Goal: Task Accomplishment & Management: Manage account settings

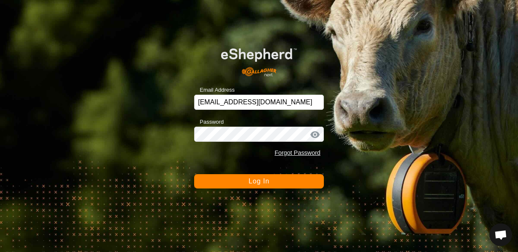
scroll to position [495, 0]
click at [256, 181] on span "Log In" at bounding box center [258, 181] width 21 height 7
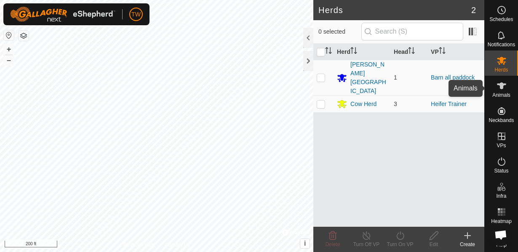
click at [498, 86] on icon at bounding box center [501, 86] width 10 height 10
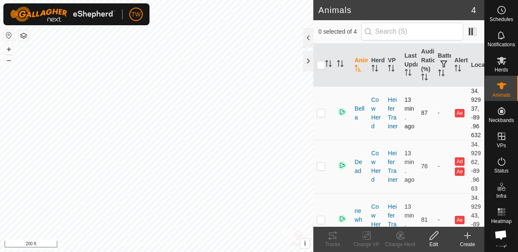
click at [321, 116] on p-checkbox at bounding box center [321, 112] width 8 height 7
checkbox input "true"
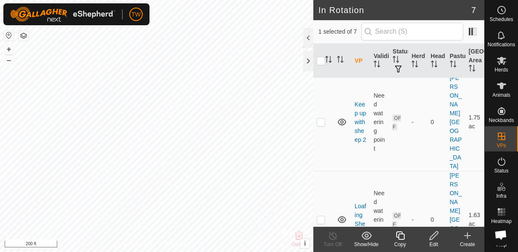
scroll to position [316, 0]
checkbox input "true"
checkbox input "false"
checkbox input "true"
checkbox input "false"
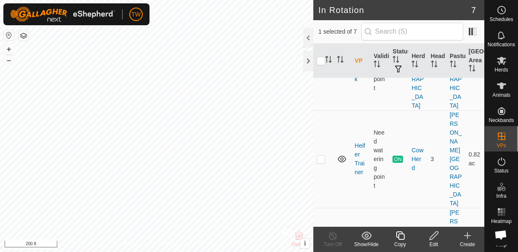
scroll to position [181, 0]
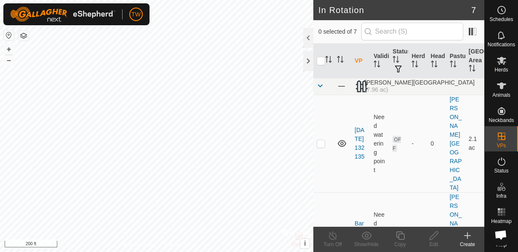
scroll to position [495, 0]
click at [322, 140] on p-checkbox at bounding box center [321, 143] width 8 height 7
checkbox input "false"
click at [341, 138] on icon at bounding box center [342, 143] width 10 height 10
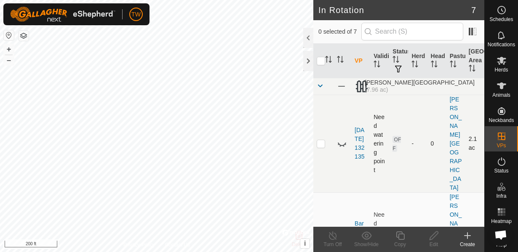
checkbox input "true"
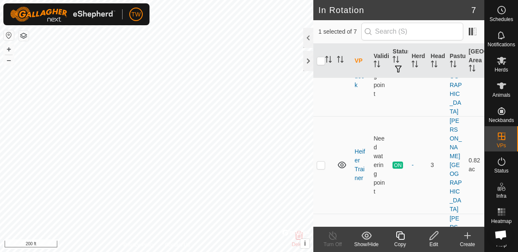
scroll to position [176, 0]
checkbox input "true"
checkbox input "false"
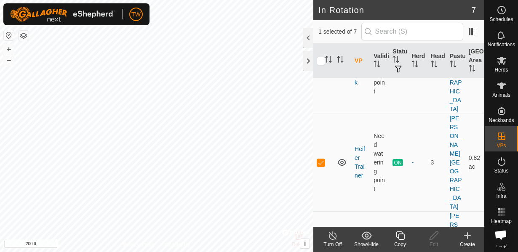
checkbox input "false"
checkbox input "true"
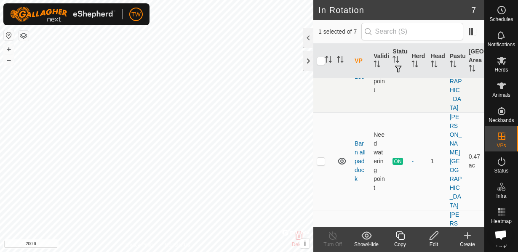
scroll to position [79, 0]
checkbox input "true"
click at [329, 244] on div "Turn Off" at bounding box center [333, 245] width 34 height 8
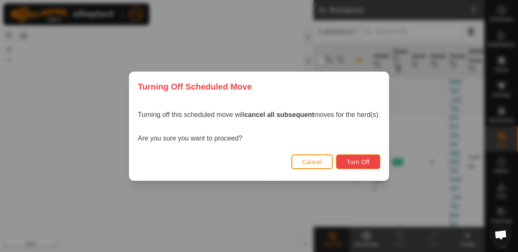
click at [347, 160] on span "Turn Off" at bounding box center [357, 162] width 23 height 7
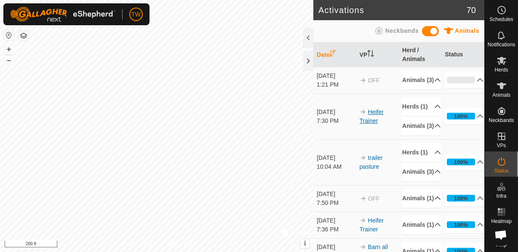
click at [375, 124] on link "Heifer Trainer" at bounding box center [371, 117] width 24 height 16
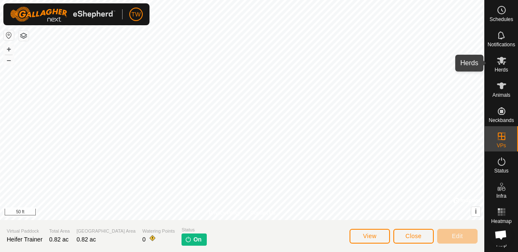
click at [503, 65] on icon at bounding box center [501, 61] width 10 height 10
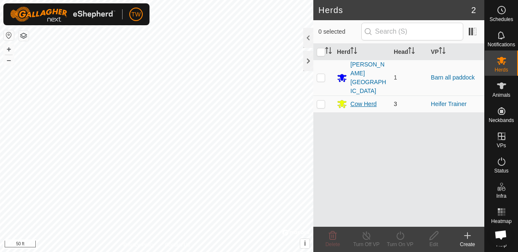
click at [373, 100] on div "Cow Herd" at bounding box center [363, 104] width 26 height 9
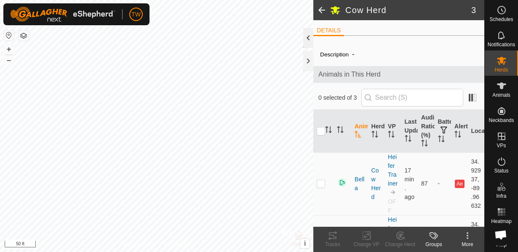
click at [307, 41] on div at bounding box center [308, 38] width 10 height 20
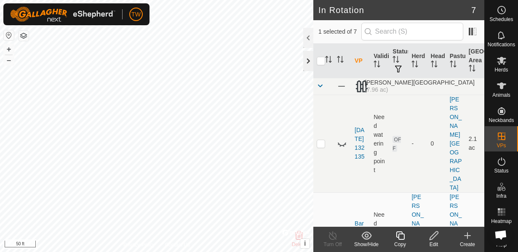
checkbox input "true"
checkbox input "false"
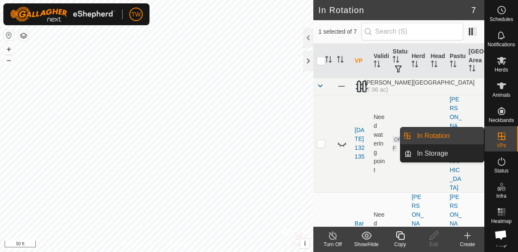
click at [510, 131] on div "VPs" at bounding box center [501, 138] width 33 height 25
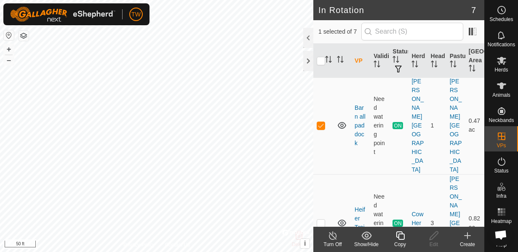
scroll to position [116, 0]
click at [321, 220] on p-checkbox at bounding box center [321, 223] width 8 height 7
checkbox input "true"
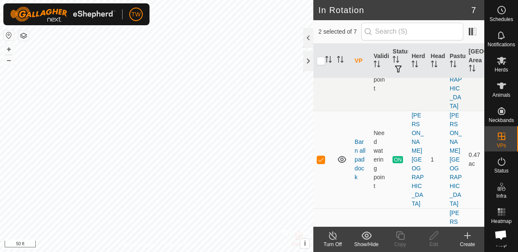
scroll to position [0, 0]
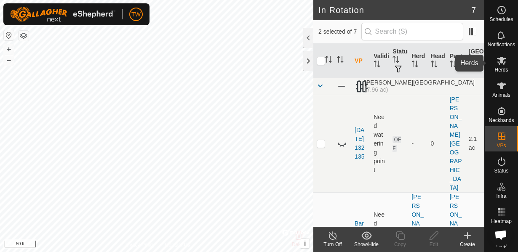
click at [502, 63] on icon at bounding box center [501, 61] width 10 height 10
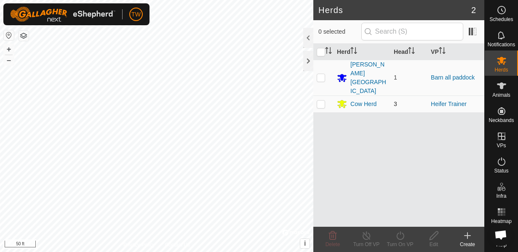
click at [320, 101] on p-checkbox at bounding box center [321, 104] width 8 height 7
checkbox input "true"
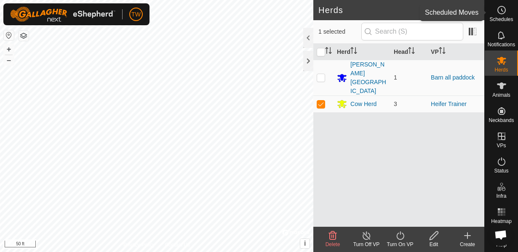
click at [504, 10] on icon at bounding box center [501, 10] width 10 height 10
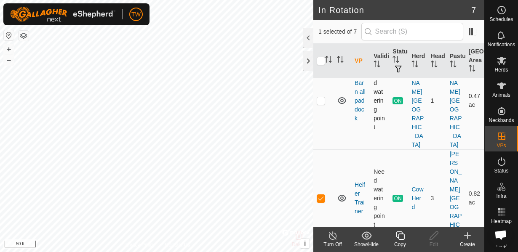
scroll to position [141, 0]
click at [502, 93] on span "Animals" at bounding box center [501, 95] width 18 height 5
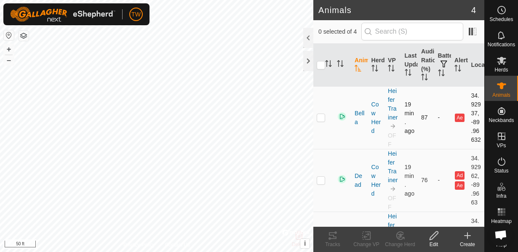
click at [321, 121] on p-checkbox at bounding box center [321, 117] width 8 height 7
checkbox input "true"
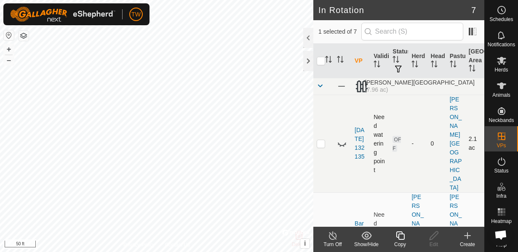
checkbox input "false"
checkbox input "true"
checkbox input "false"
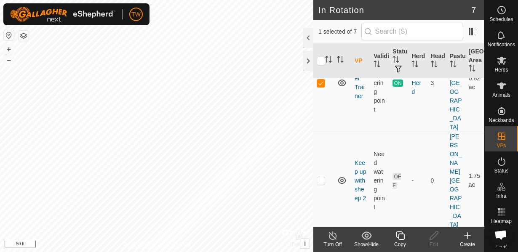
scroll to position [257, 0]
click at [503, 62] on icon at bounding box center [501, 61] width 9 height 8
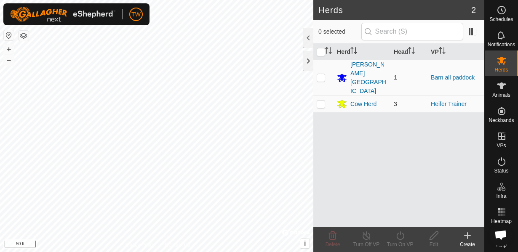
click at [325, 101] on p-checkbox at bounding box center [321, 104] width 8 height 7
checkbox input "true"
click at [404, 64] on td "1" at bounding box center [408, 78] width 37 height 36
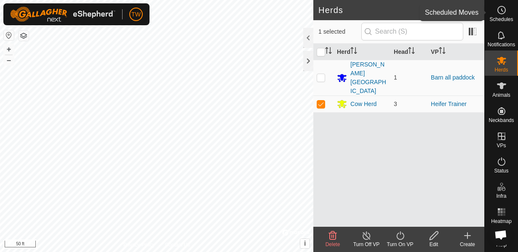
click at [502, 13] on icon at bounding box center [501, 10] width 10 height 10
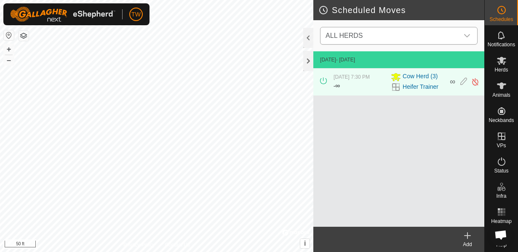
click at [397, 38] on span "ALL HERDS" at bounding box center [390, 35] width 136 height 17
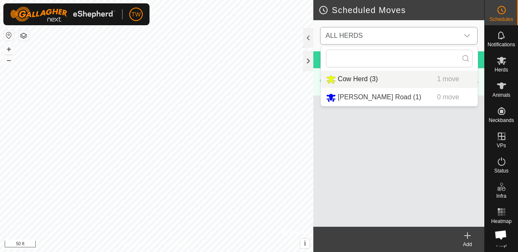
click at [352, 79] on span "Cow Herd (3)" at bounding box center [358, 78] width 40 height 7
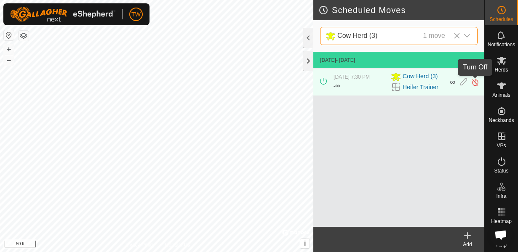
click at [474, 82] on img at bounding box center [475, 82] width 8 height 9
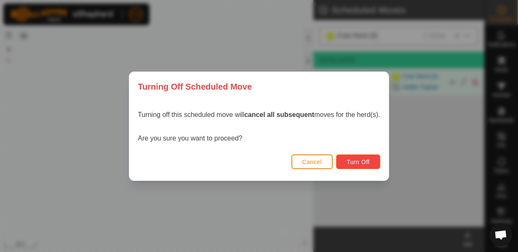
click at [358, 162] on span "Turn Off" at bounding box center [357, 162] width 23 height 7
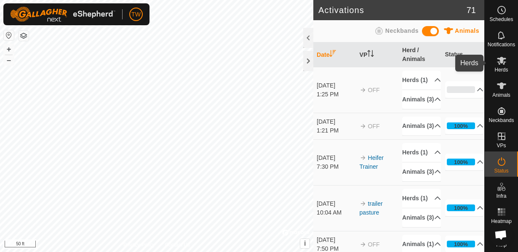
click at [502, 64] on icon at bounding box center [501, 61] width 10 height 10
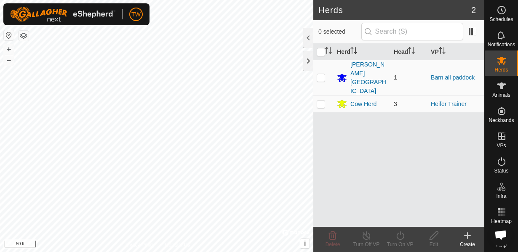
click at [321, 101] on p-checkbox at bounding box center [321, 104] width 8 height 7
checkbox input "true"
click at [395, 232] on icon at bounding box center [400, 236] width 11 height 10
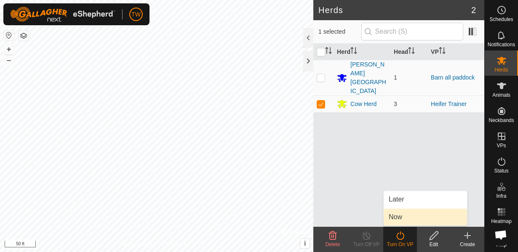
click at [395, 217] on span "Now" at bounding box center [395, 217] width 13 height 10
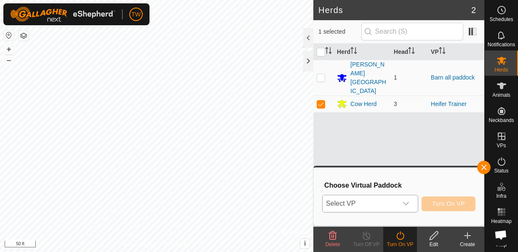
click at [374, 205] on span "Select VP" at bounding box center [359, 203] width 75 height 17
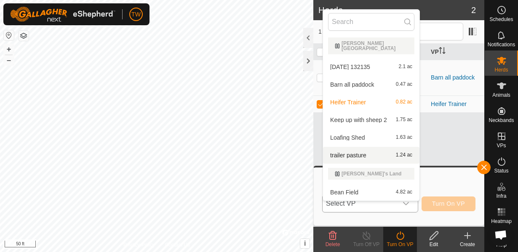
click at [349, 152] on span "trailer pasture" at bounding box center [348, 155] width 36 height 6
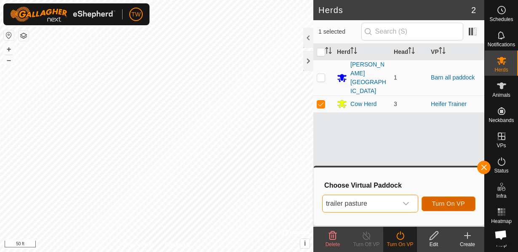
click at [437, 200] on button "Turn On VP" at bounding box center [448, 204] width 54 height 15
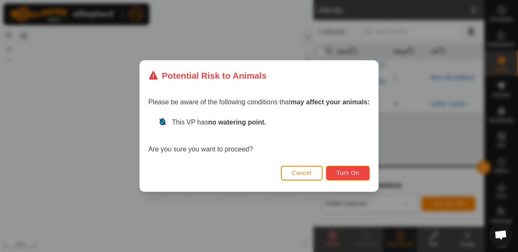
click at [352, 172] on span "Turn On" at bounding box center [347, 173] width 23 height 7
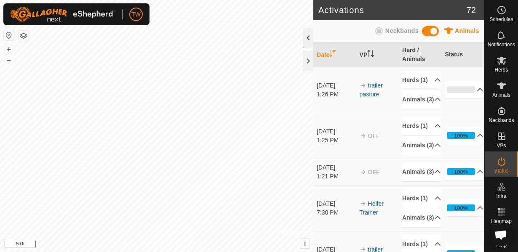
click at [307, 35] on div at bounding box center [308, 38] width 10 height 20
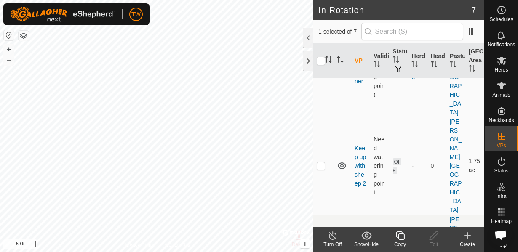
scroll to position [272, 0]
click at [500, 88] on icon at bounding box center [501, 86] width 9 height 7
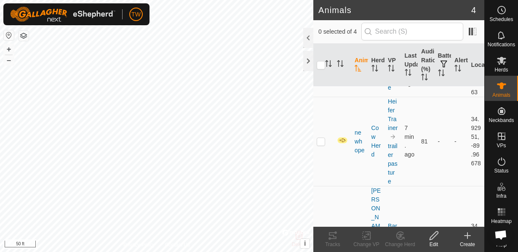
scroll to position [132, 0]
click at [307, 36] on div at bounding box center [308, 38] width 10 height 20
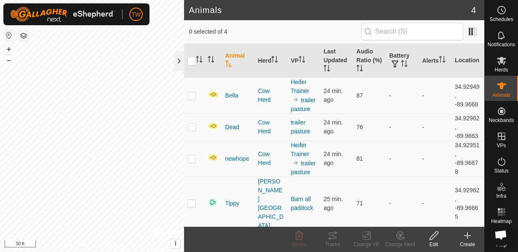
scroll to position [495, 0]
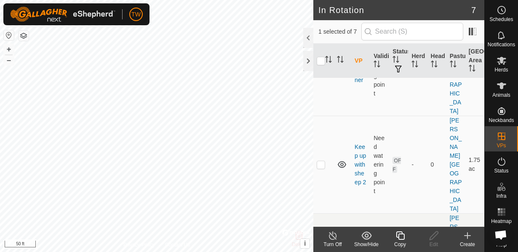
scroll to position [273, 0]
checkbox input "true"
checkbox input "false"
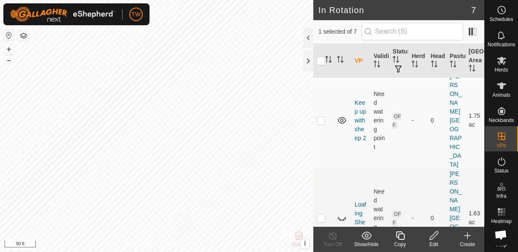
scroll to position [321, 0]
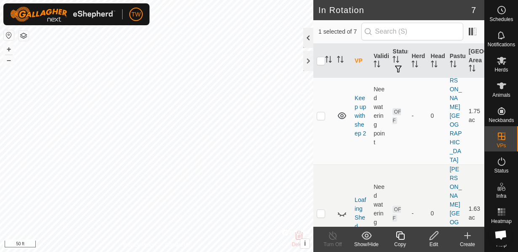
click at [308, 36] on div at bounding box center [308, 38] width 10 height 20
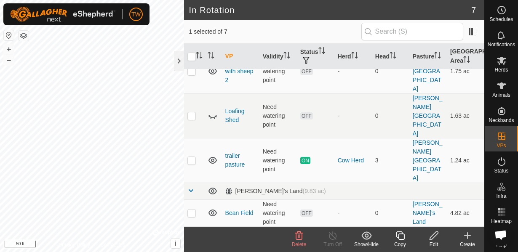
scroll to position [64, 0]
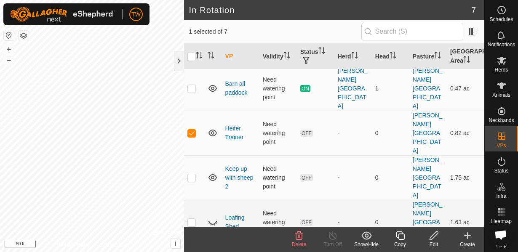
checkbox input "false"
checkbox input "true"
checkbox input "false"
click at [505, 87] on icon at bounding box center [501, 86] width 10 height 10
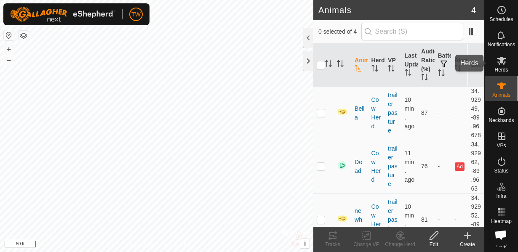
click at [502, 67] on span "Herds" at bounding box center [500, 69] width 13 height 5
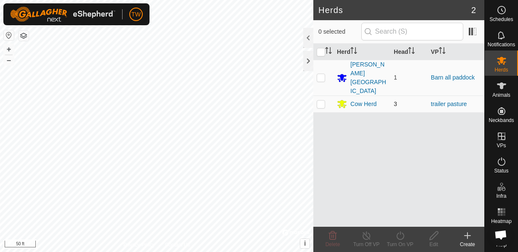
click at [323, 101] on p-checkbox at bounding box center [321, 104] width 8 height 7
checkbox input "true"
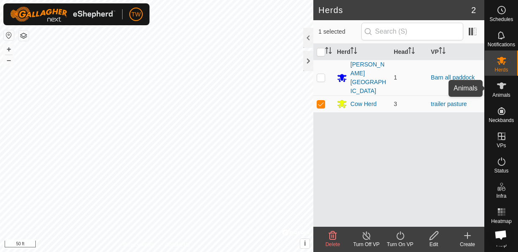
click at [503, 83] on icon at bounding box center [501, 86] width 10 height 10
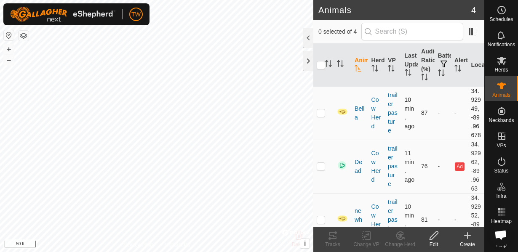
click at [320, 125] on td at bounding box center [323, 112] width 20 height 53
checkbox input "true"
click at [368, 237] on icon at bounding box center [366, 236] width 11 height 10
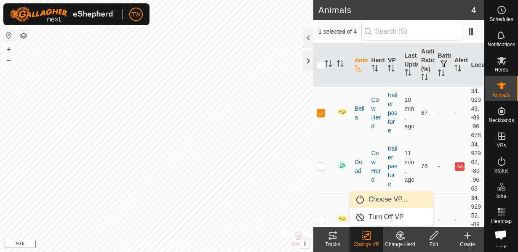
click at [383, 199] on span "Choose VP..." at bounding box center [387, 199] width 39 height 10
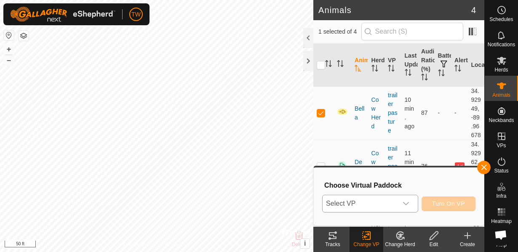
click at [343, 202] on span "Select VP" at bounding box center [359, 203] width 75 height 17
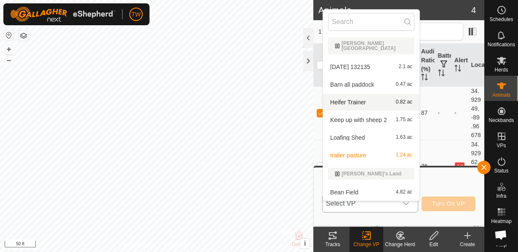
click at [357, 99] on span "Heifer Trainer" at bounding box center [348, 102] width 36 height 6
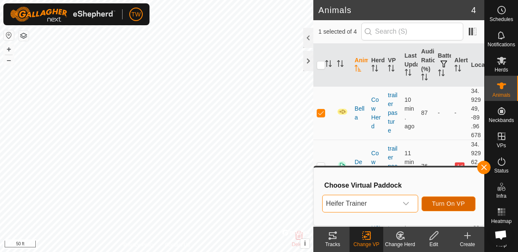
click at [438, 205] on span "Turn On VP" at bounding box center [448, 203] width 33 height 7
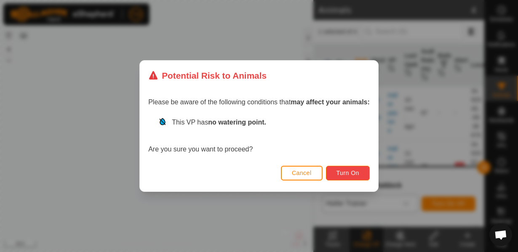
click at [356, 172] on span "Turn On" at bounding box center [347, 173] width 23 height 7
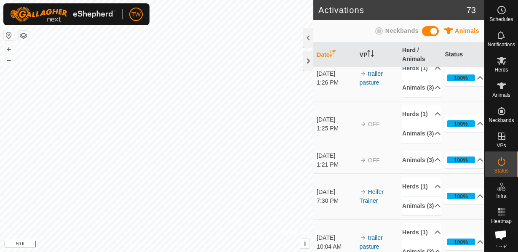
scroll to position [37, 0]
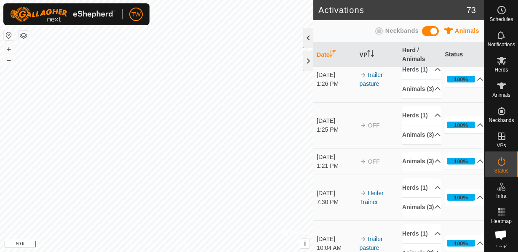
click at [307, 41] on div at bounding box center [308, 38] width 10 height 20
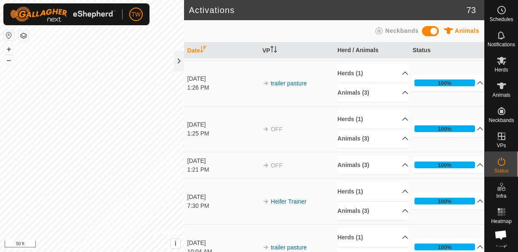
scroll to position [0, 0]
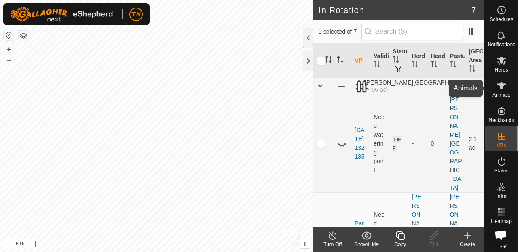
click at [499, 85] on icon at bounding box center [501, 86] width 9 height 7
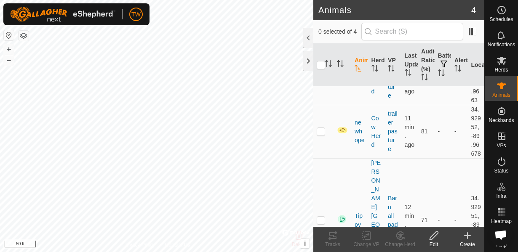
scroll to position [126, 0]
click at [321, 133] on p-checkbox at bounding box center [321, 129] width 8 height 7
checkbox input "true"
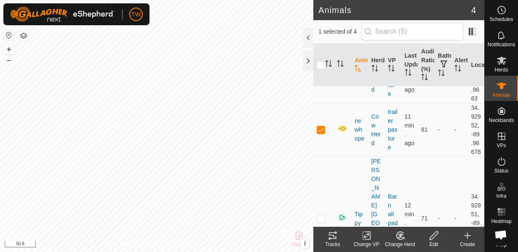
click at [366, 237] on icon at bounding box center [366, 236] width 11 height 10
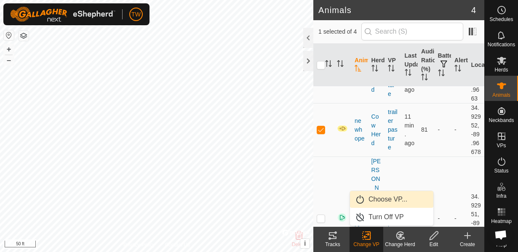
click at [383, 198] on span "Choose VP..." at bounding box center [387, 199] width 39 height 10
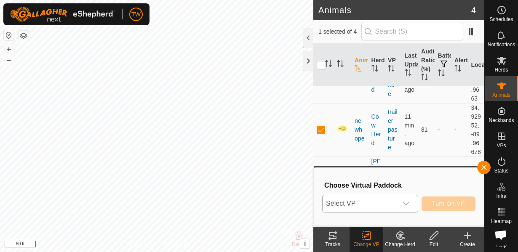
click at [357, 199] on span "Select VP" at bounding box center [359, 203] width 75 height 17
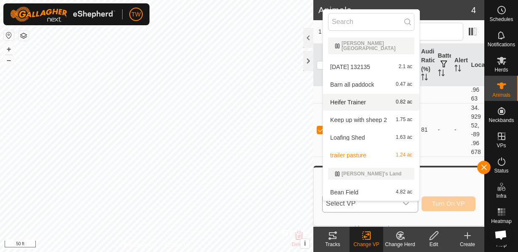
click at [350, 99] on span "Heifer Trainer" at bounding box center [348, 102] width 36 height 6
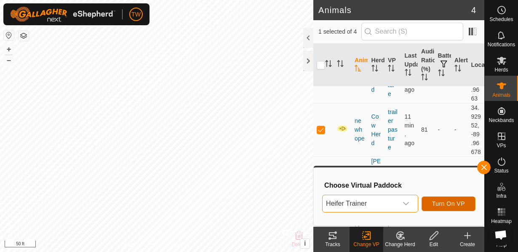
click at [441, 203] on span "Turn On VP" at bounding box center [448, 203] width 33 height 7
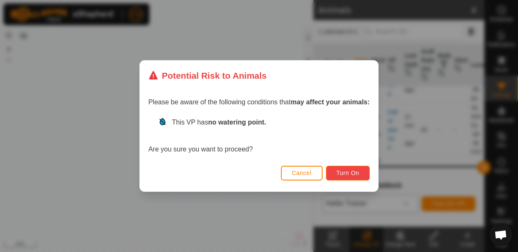
click at [340, 172] on span "Turn On" at bounding box center [347, 173] width 23 height 7
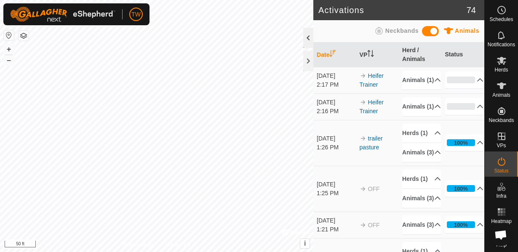
click at [305, 37] on div at bounding box center [308, 38] width 10 height 20
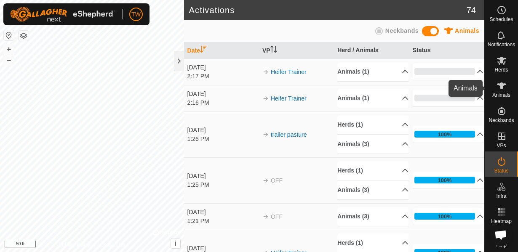
click at [502, 88] on icon at bounding box center [501, 86] width 9 height 7
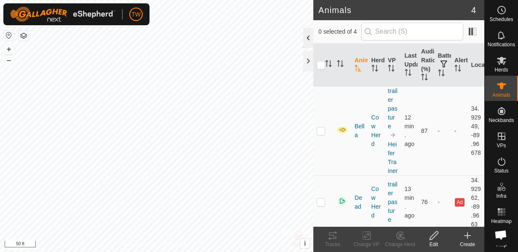
click at [306, 36] on div at bounding box center [308, 38] width 10 height 20
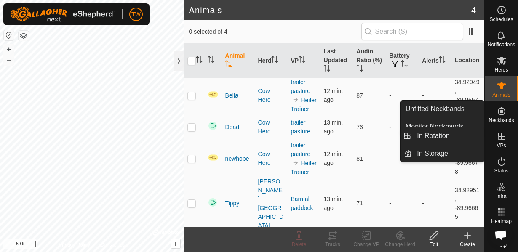
click at [508, 135] on es-virtualpaddocks-svg-icon at bounding box center [501, 136] width 15 height 13
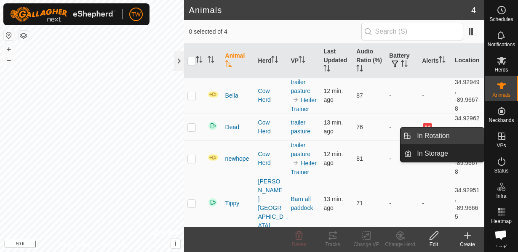
click at [445, 135] on span "In Rotation" at bounding box center [433, 136] width 32 height 10
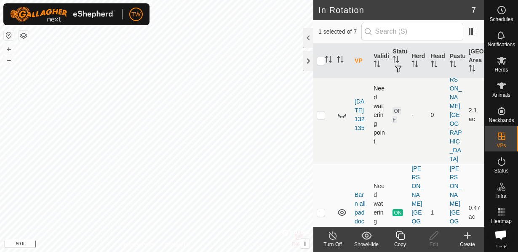
scroll to position [28, 0]
click at [322, 210] on p-checkbox at bounding box center [321, 213] width 8 height 7
checkbox input "false"
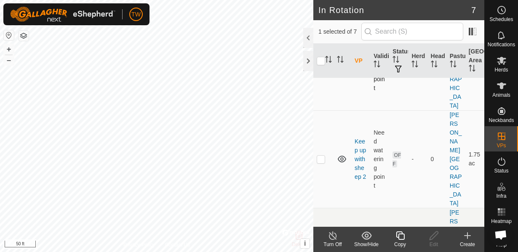
scroll to position [278, 0]
checkbox input "false"
checkbox input "true"
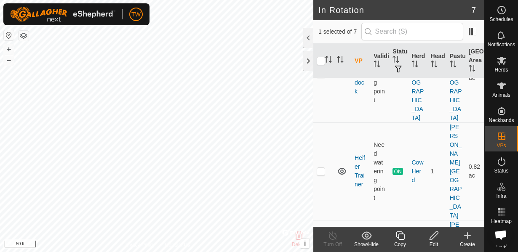
scroll to position [170, 0]
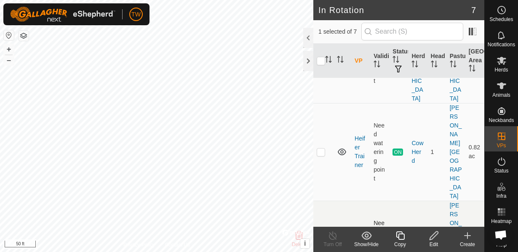
scroll to position [189, 0]
checkbox input "true"
checkbox input "false"
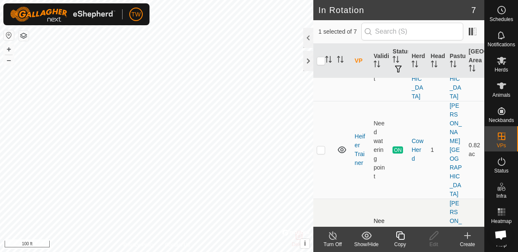
checkbox input "false"
checkbox input "true"
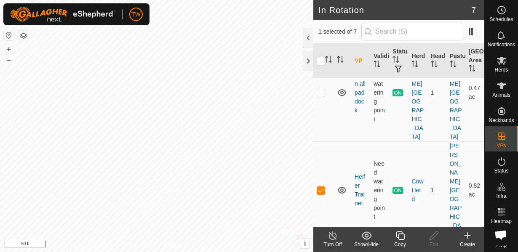
scroll to position [149, 0]
click at [503, 83] on icon at bounding box center [501, 86] width 10 height 10
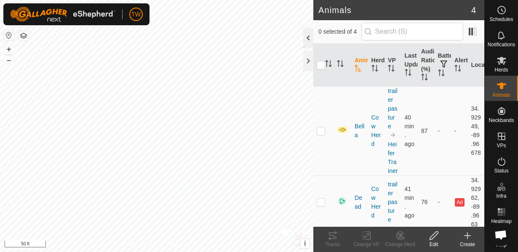
click at [308, 43] on div at bounding box center [308, 38] width 10 height 20
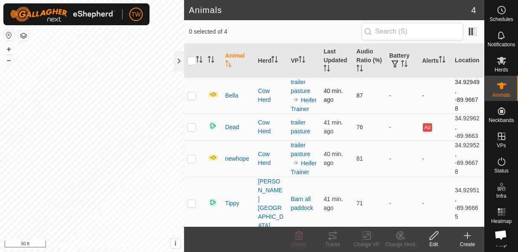
click at [190, 98] on p-checkbox at bounding box center [191, 95] width 8 height 7
checkbox input "true"
click at [367, 236] on icon at bounding box center [366, 236] width 11 height 10
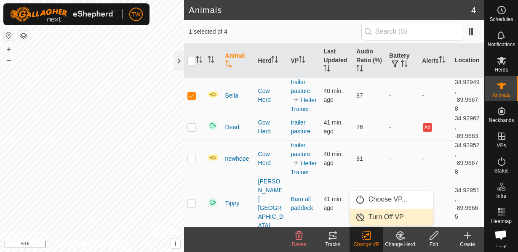
click at [378, 223] on link "Turn Off VP" at bounding box center [391, 217] width 83 height 17
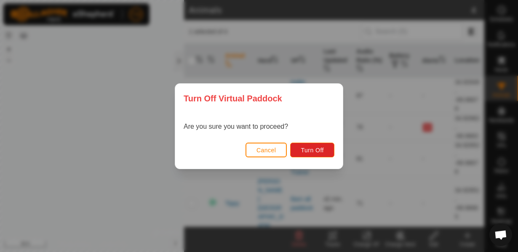
click at [259, 157] on button "Cancel" at bounding box center [266, 150] width 42 height 15
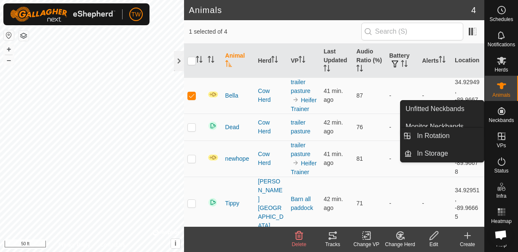
click at [506, 135] on icon at bounding box center [501, 136] width 10 height 10
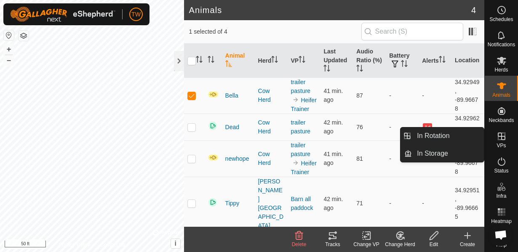
click at [503, 140] on icon at bounding box center [502, 137] width 8 height 8
click at [421, 136] on span "In Rotation" at bounding box center [433, 136] width 32 height 10
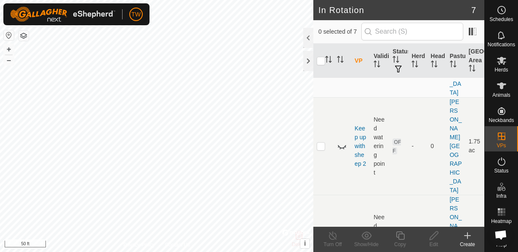
scroll to position [290, 0]
checkbox input "true"
click at [331, 237] on icon at bounding box center [333, 236] width 11 height 10
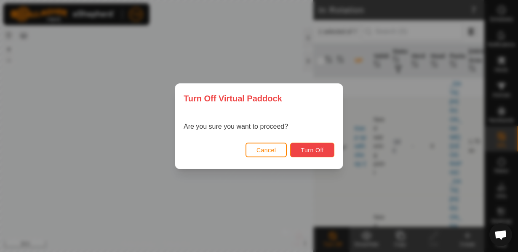
click at [321, 154] on button "Turn Off" at bounding box center [312, 150] width 44 height 15
